Goal: Information Seeking & Learning: Check status

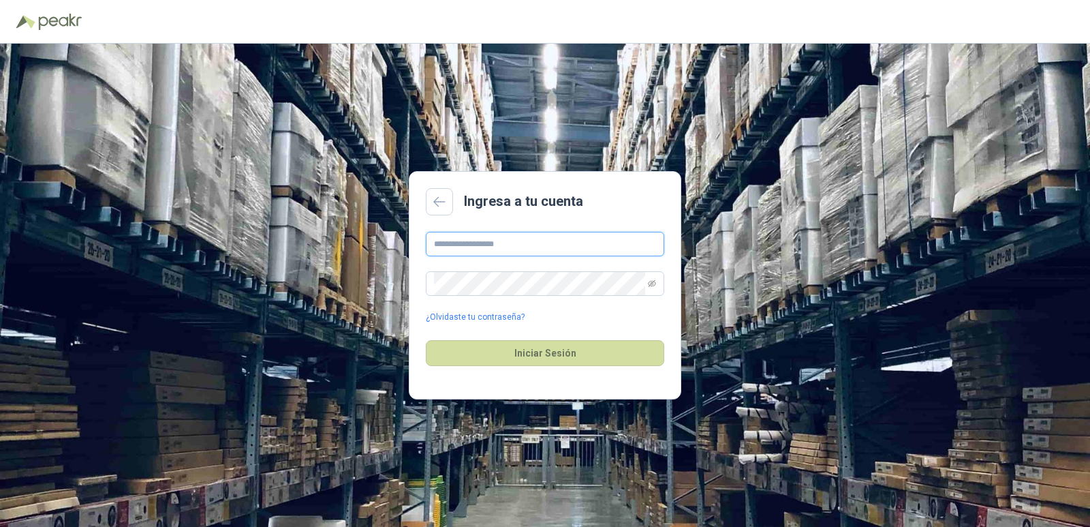
click at [516, 247] on input "text" at bounding box center [545, 244] width 238 height 25
type input "**********"
click at [539, 354] on button "Iniciar Sesión" at bounding box center [545, 353] width 238 height 26
click at [356, 284] on div "**********" at bounding box center [545, 285] width 1090 height 483
click at [535, 354] on button "Iniciar Sesión" at bounding box center [545, 353] width 238 height 26
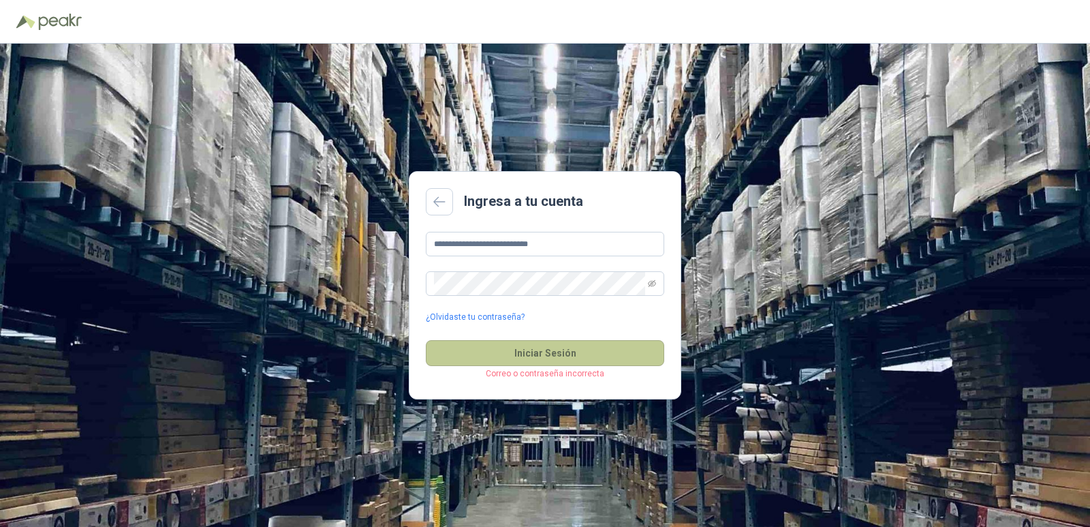
click at [535, 354] on button "Iniciar Sesión" at bounding box center [545, 353] width 238 height 26
click at [411, 289] on main "**********" at bounding box center [545, 285] width 272 height 228
click at [431, 204] on link at bounding box center [439, 201] width 27 height 27
click at [507, 249] on input "text" at bounding box center [545, 244] width 238 height 25
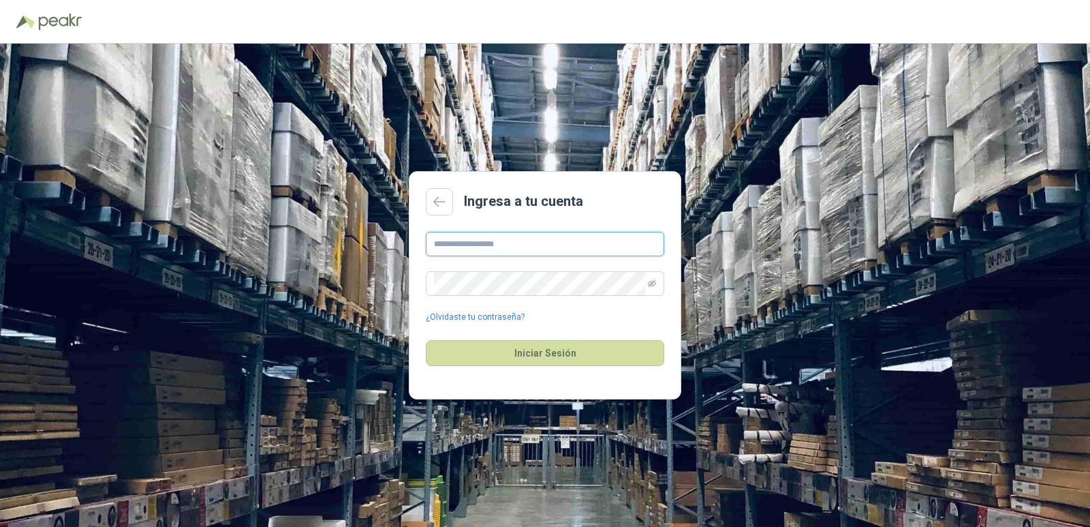
type input "**********"
click at [435, 242] on input "**********" at bounding box center [545, 244] width 238 height 25
click at [542, 352] on button "Iniciar Sesión" at bounding box center [545, 353] width 238 height 26
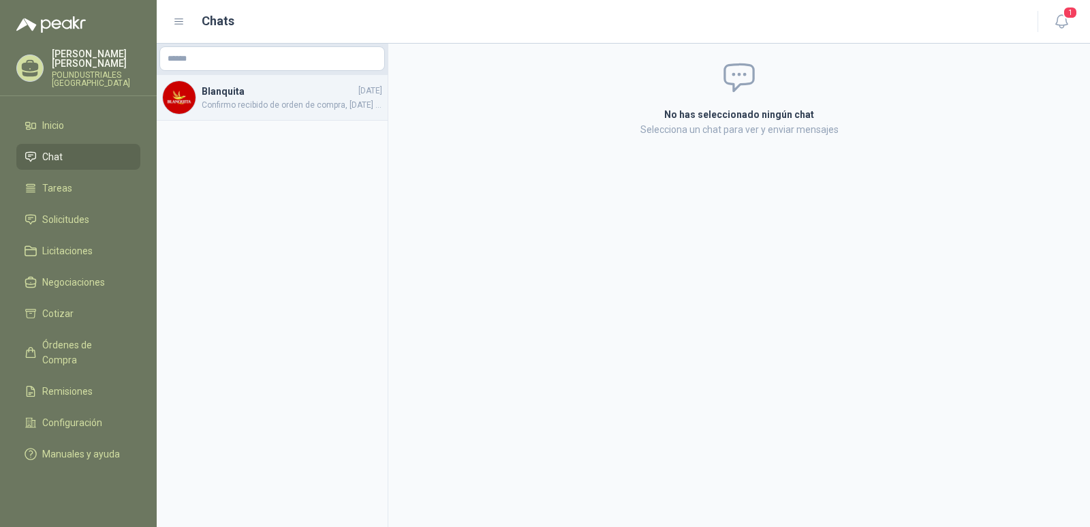
click at [234, 107] on span "Confirmo recibido de orden de compra, hoy 7 de junio se despacha facturado el p…" at bounding box center [292, 105] width 181 height 13
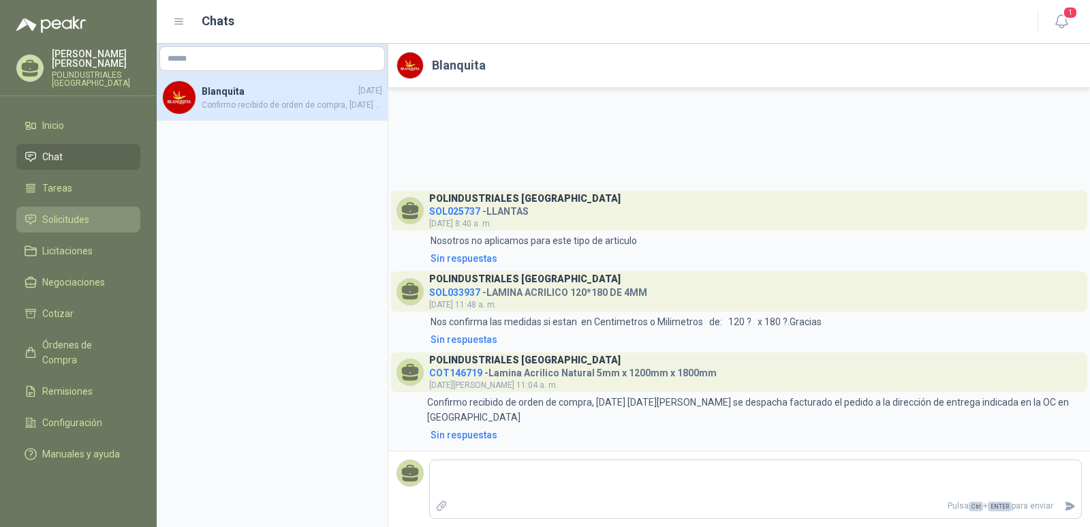
click at [69, 225] on span "Solicitudes" at bounding box center [65, 219] width 47 height 15
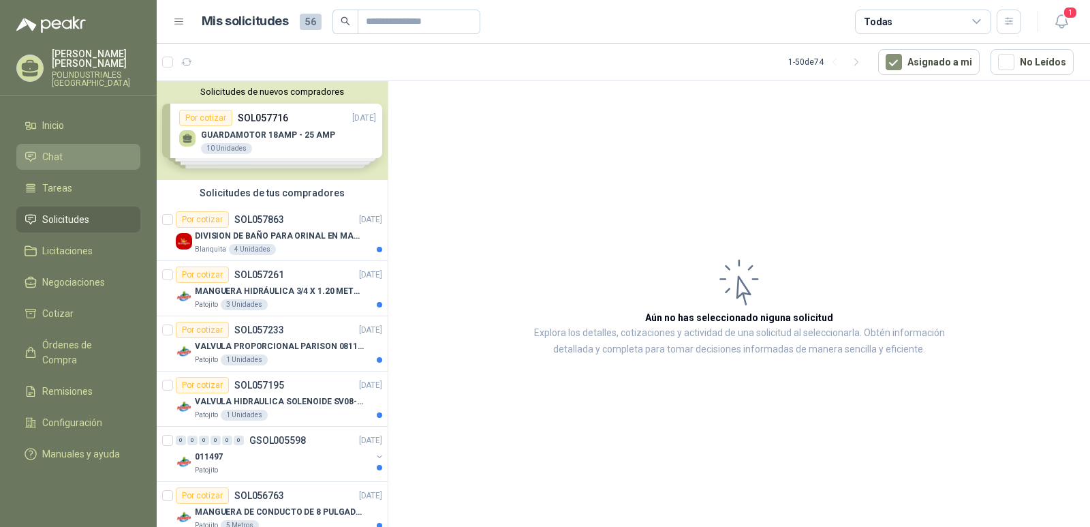
click at [49, 164] on span "Chat" at bounding box center [52, 156] width 20 height 15
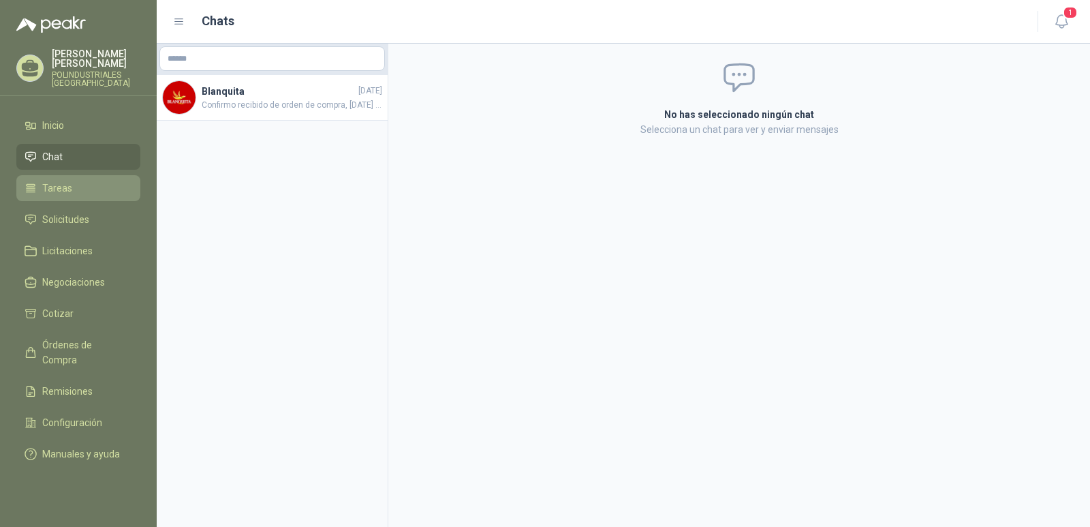
click at [42, 193] on span "Tareas" at bounding box center [57, 188] width 30 height 15
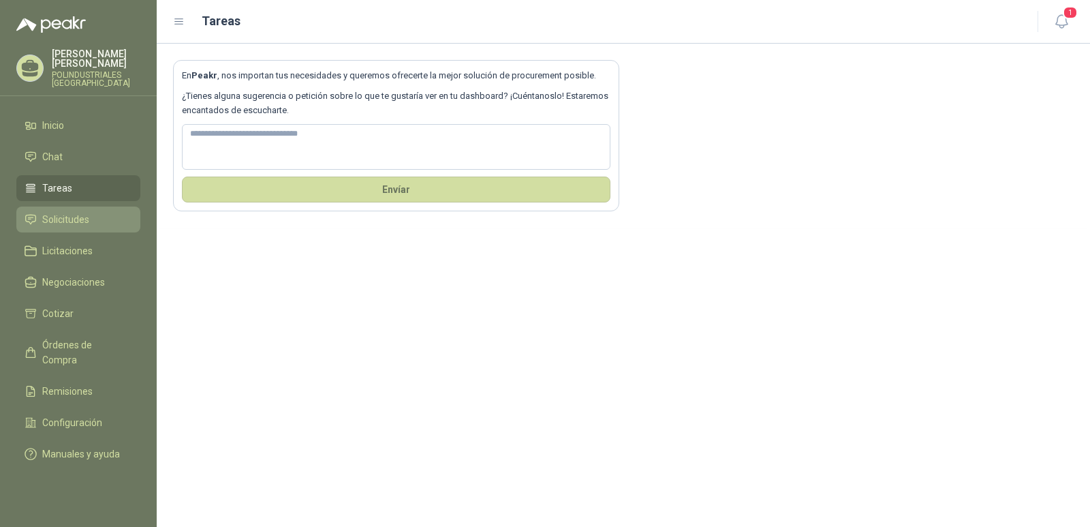
click at [53, 227] on span "Solicitudes" at bounding box center [65, 219] width 47 height 15
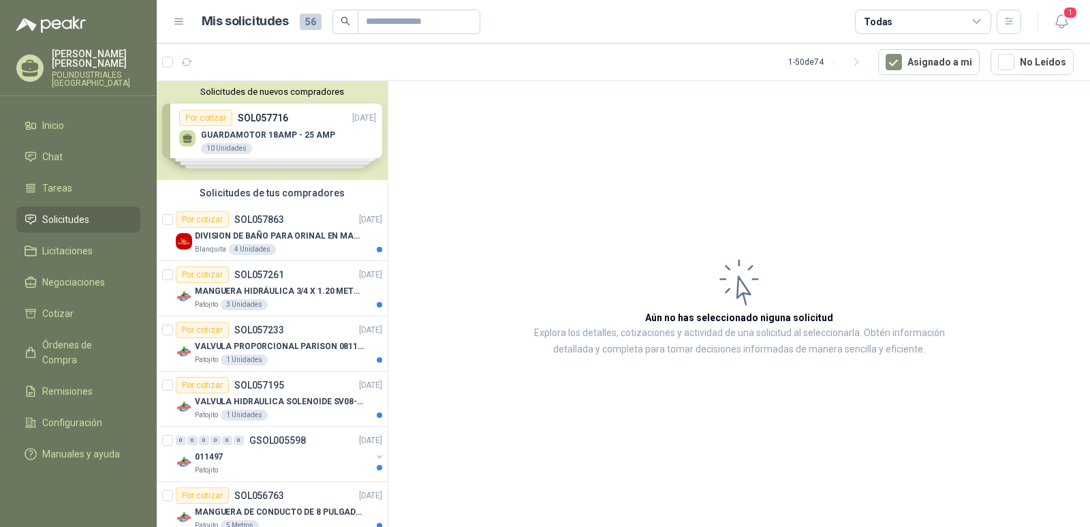
click at [277, 137] on div "Solicitudes de nuevos compradores Por cotizar SOL057716 25/09/25 GUARDAMOTOR 18…" at bounding box center [272, 130] width 231 height 99
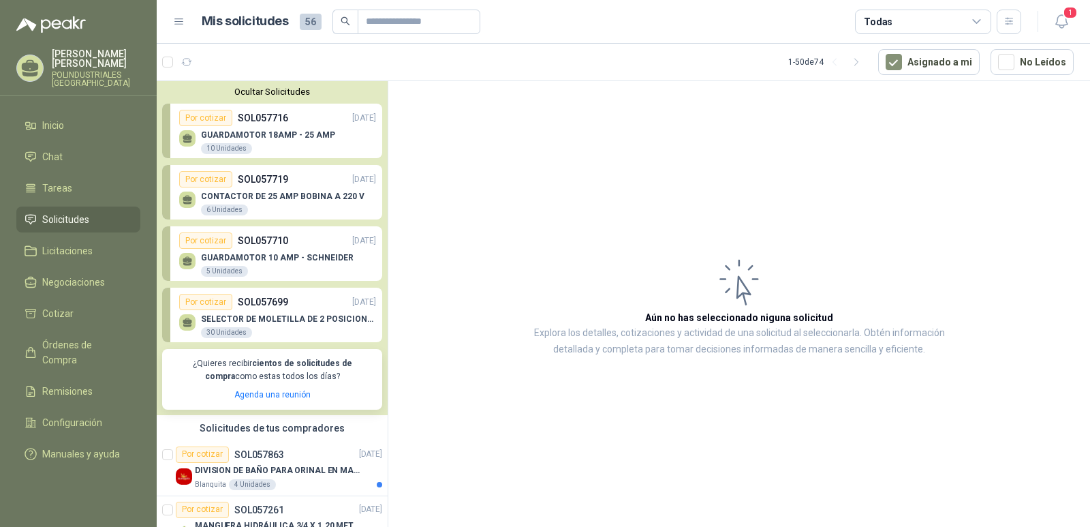
click at [263, 139] on p "GUARDAMOTOR 18AMP - 25 AMP" at bounding box center [268, 135] width 134 height 10
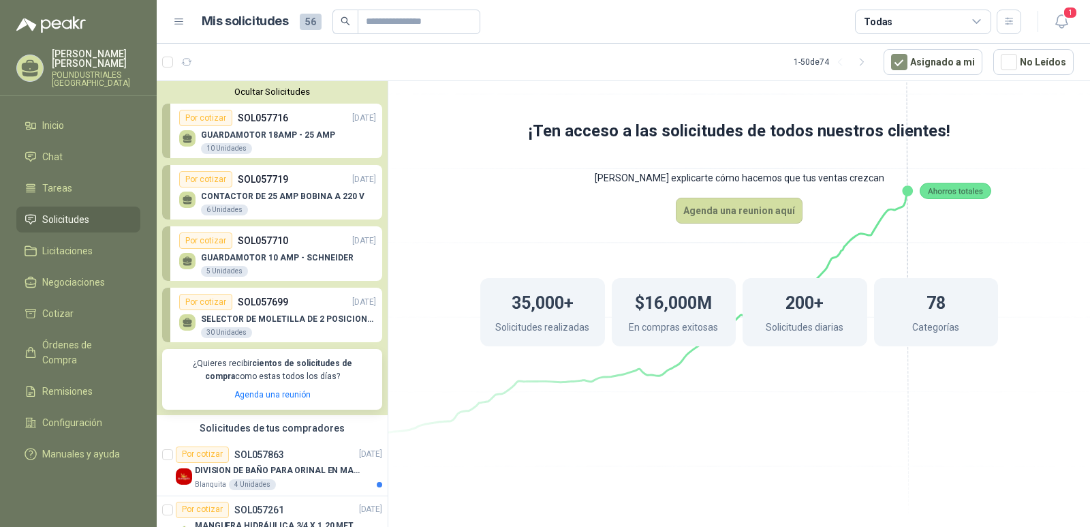
click at [271, 198] on p "CONTACTOR DE 25 AMP BOBINA A 220 V" at bounding box center [282, 196] width 163 height 10
click at [287, 318] on p "SELECTOR DE MOLETILLA DE 2 POSICIONES" at bounding box center [288, 319] width 175 height 10
click at [405, 260] on icon at bounding box center [739, 233] width 763 height 644
click at [448, 138] on icon at bounding box center [739, 233] width 763 height 644
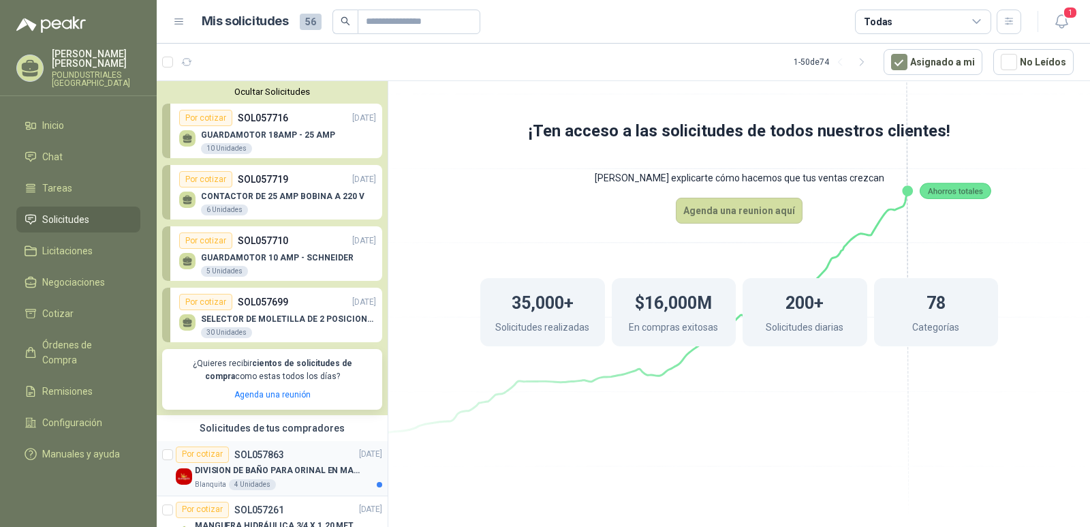
click at [270, 465] on p "DIVISION DE BAÑO PARA ORINAL EN MADERA O PLASTICA" at bounding box center [280, 470] width 170 height 13
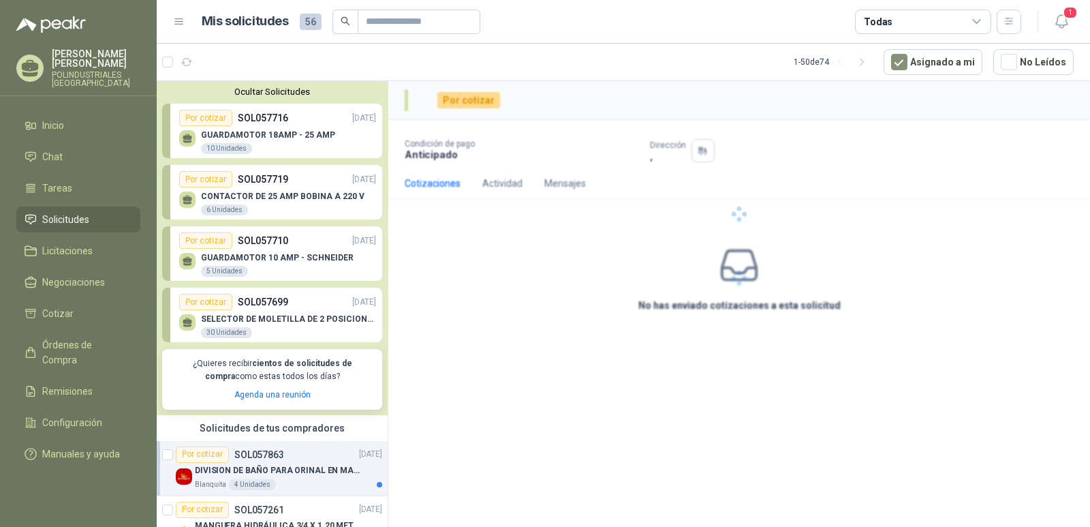
click at [275, 463] on div "DIVISION DE BAÑO PARA ORINAL EN MADERA O PLASTICA" at bounding box center [288, 471] width 187 height 16
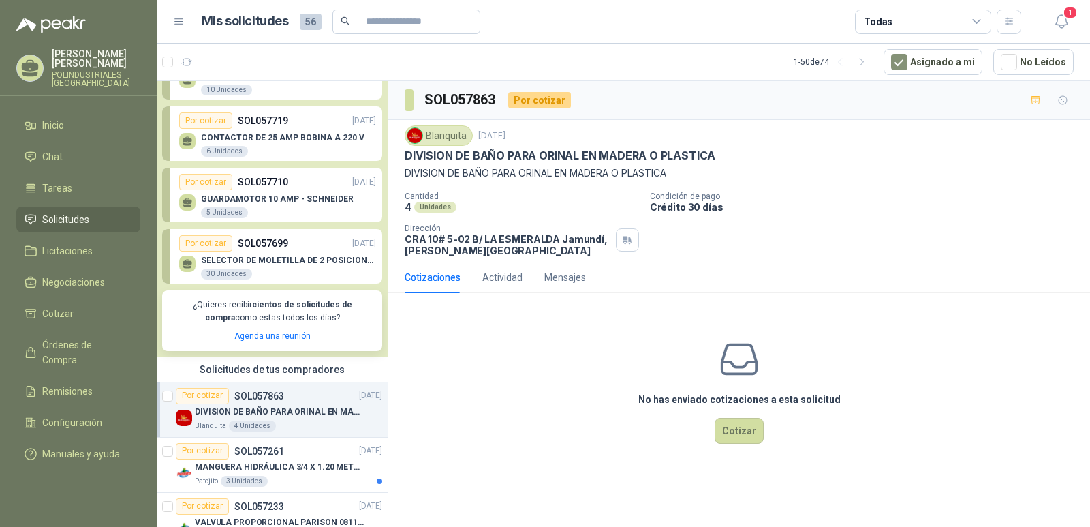
scroll to position [136, 0]
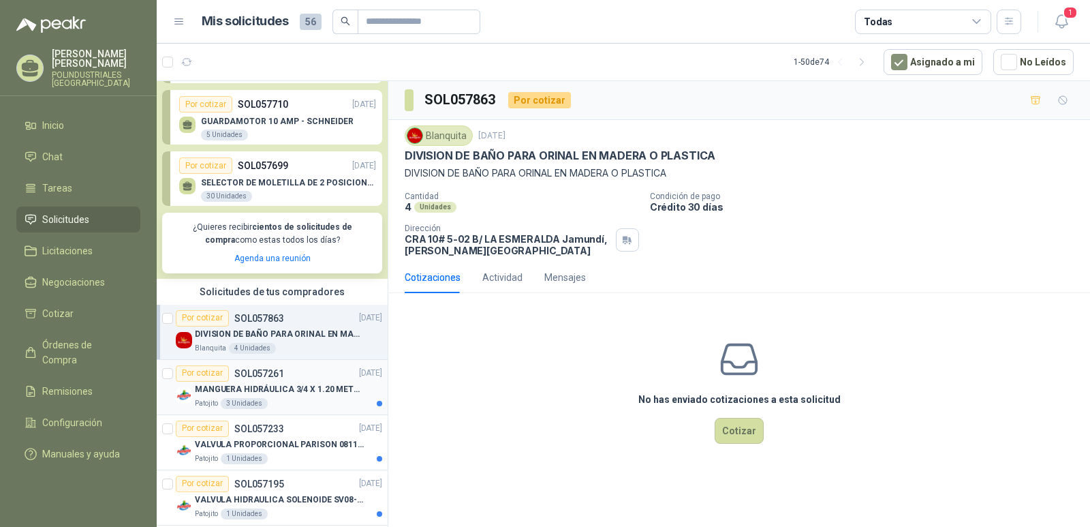
click at [270, 388] on p "MANGUERA HIDRÁULICA 3/4 X 1.20 METROS DE LONGITUD HR-HR-ACOPLADA" at bounding box center [280, 389] width 170 height 13
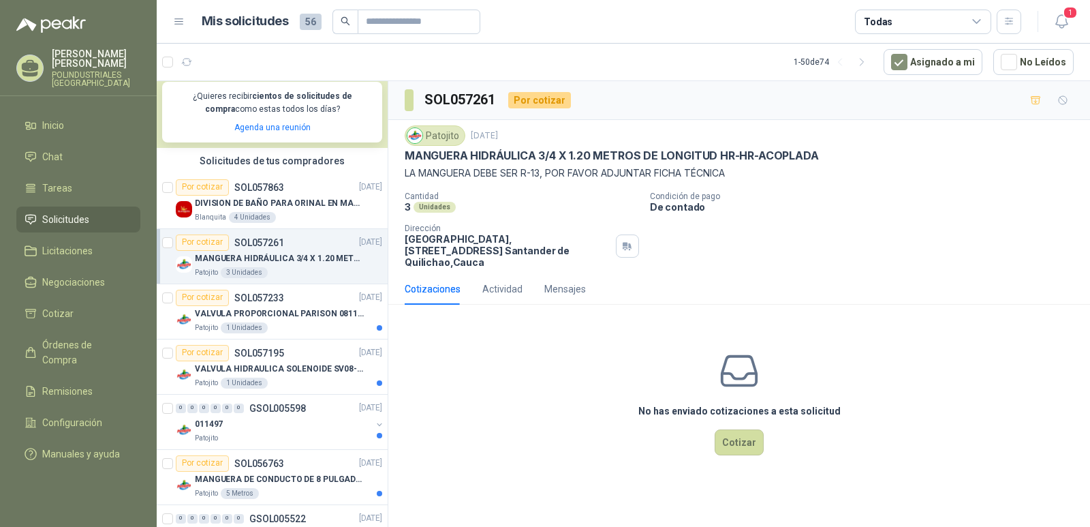
scroll to position [272, 0]
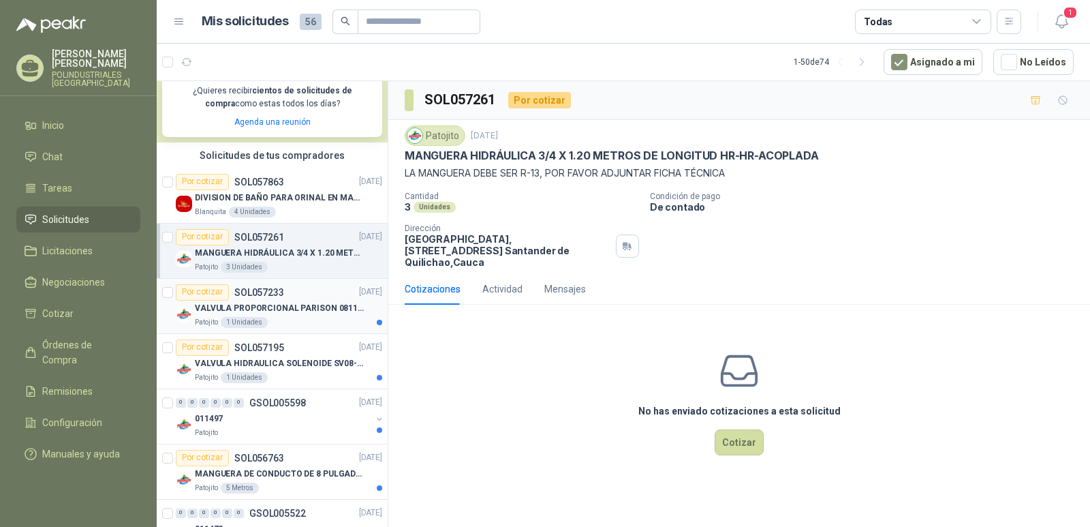
click at [272, 309] on p "VALVULA PROPORCIONAL PARISON 0811404612 / 4WRPEH6C4 REXROTH" at bounding box center [280, 308] width 170 height 13
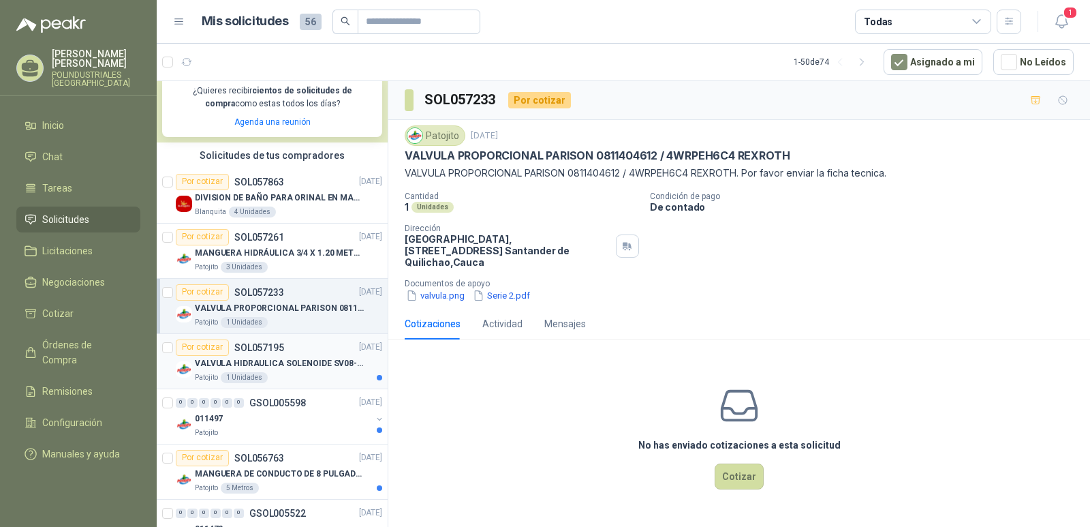
click at [278, 356] on div "VALVULA HIDRAULICA SOLENOIDE SV08-20 REF : SV08-3B-N-24DC-DG NORMALMENTE CERRADA" at bounding box center [288, 364] width 187 height 16
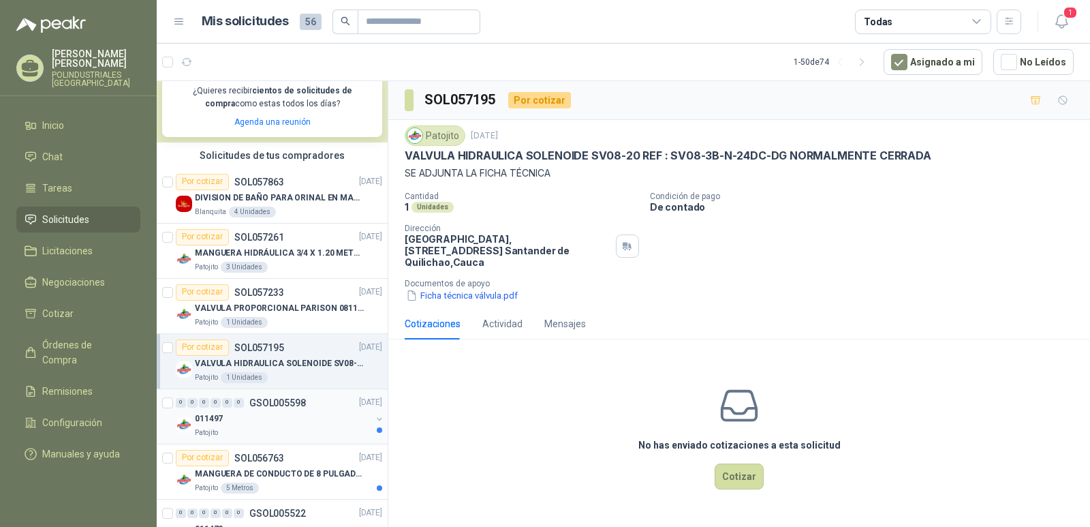
click at [274, 403] on p "GSOL005598" at bounding box center [277, 403] width 57 height 10
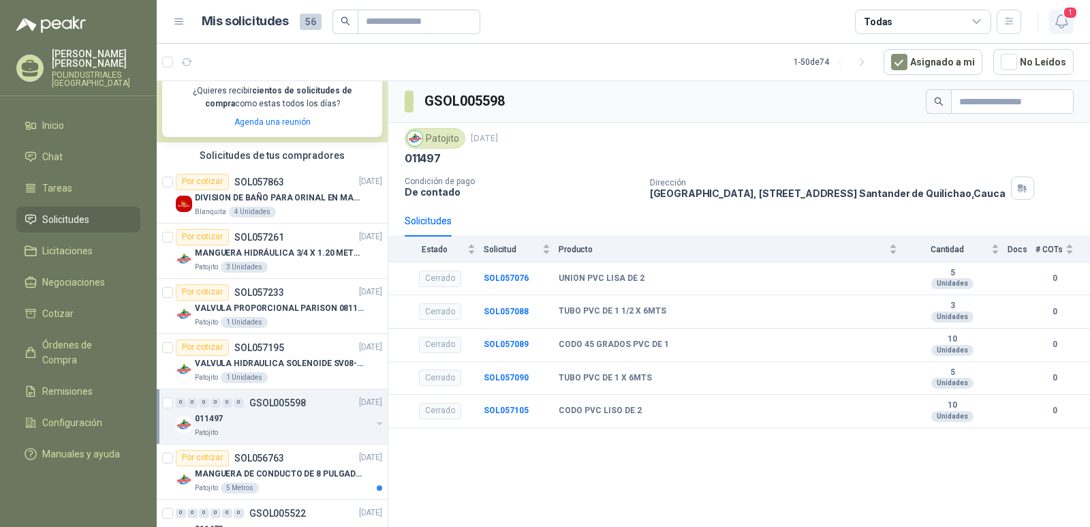
click at [1071, 12] on span "1" at bounding box center [1070, 12] width 15 height 13
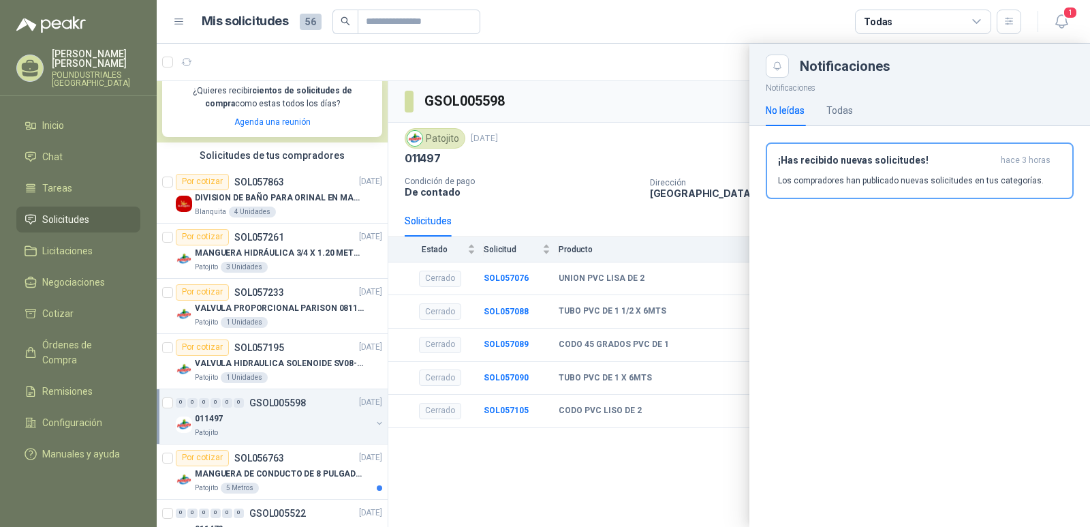
click at [635, 12] on article "Mis solicitudes 56 Todas" at bounding box center [612, 22] width 820 height 25
click at [762, 24] on article "Mis solicitudes 56 Todas" at bounding box center [612, 22] width 820 height 25
click at [524, 11] on article "Mis solicitudes 56 Todas" at bounding box center [612, 22] width 820 height 25
click at [176, 22] on icon at bounding box center [179, 21] width 8 height 5
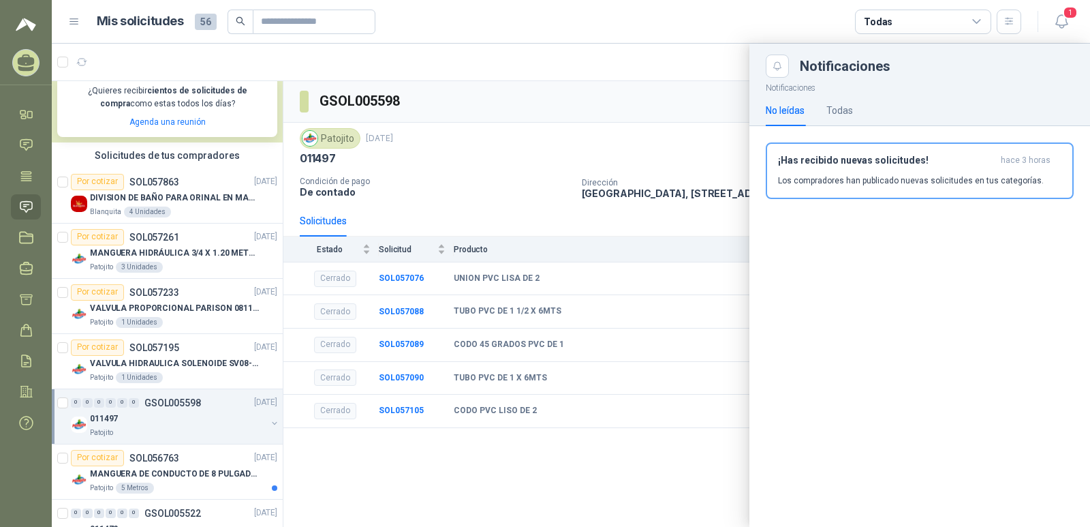
click at [72, 16] on icon at bounding box center [74, 22] width 12 height 12
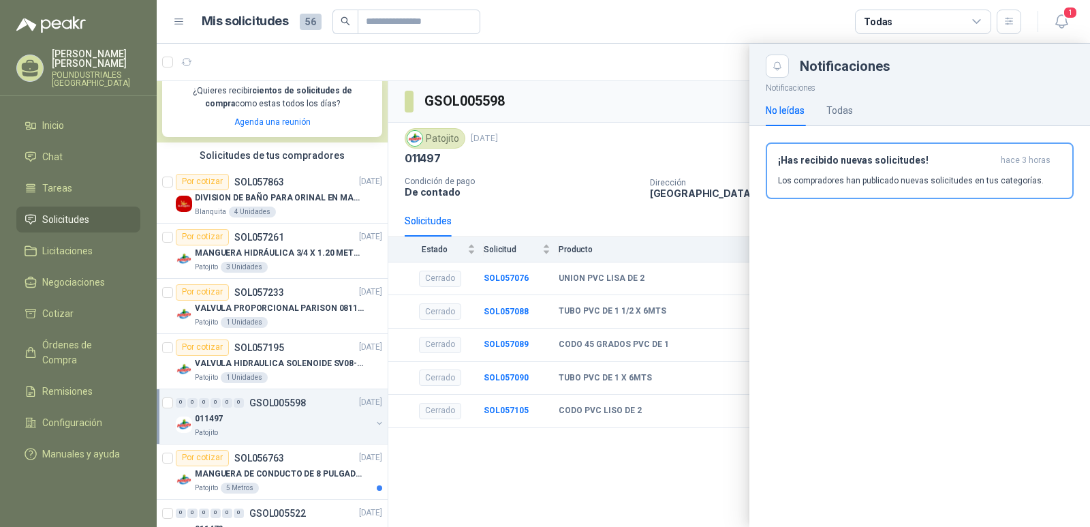
click at [54, 61] on p "SANDRA FERNANDA SOTO SEPULVEDA" at bounding box center [96, 58] width 89 height 19
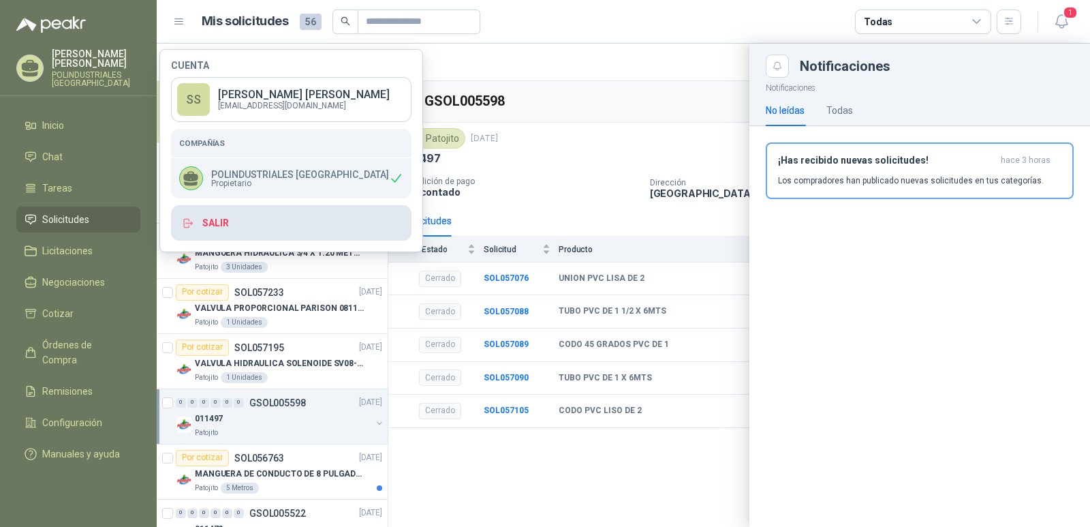
click at [203, 218] on button "Salir" at bounding box center [291, 222] width 240 height 35
